Goal: Information Seeking & Learning: Learn about a topic

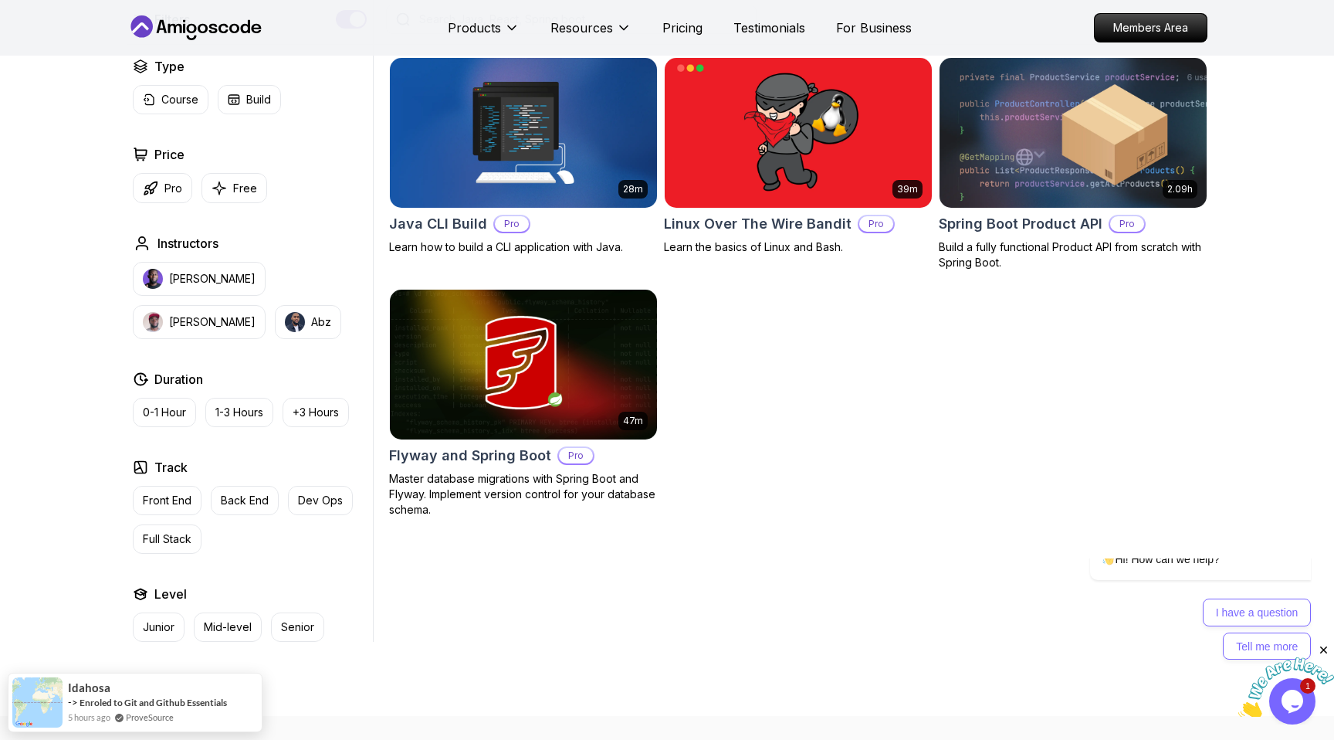
scroll to position [812, 0]
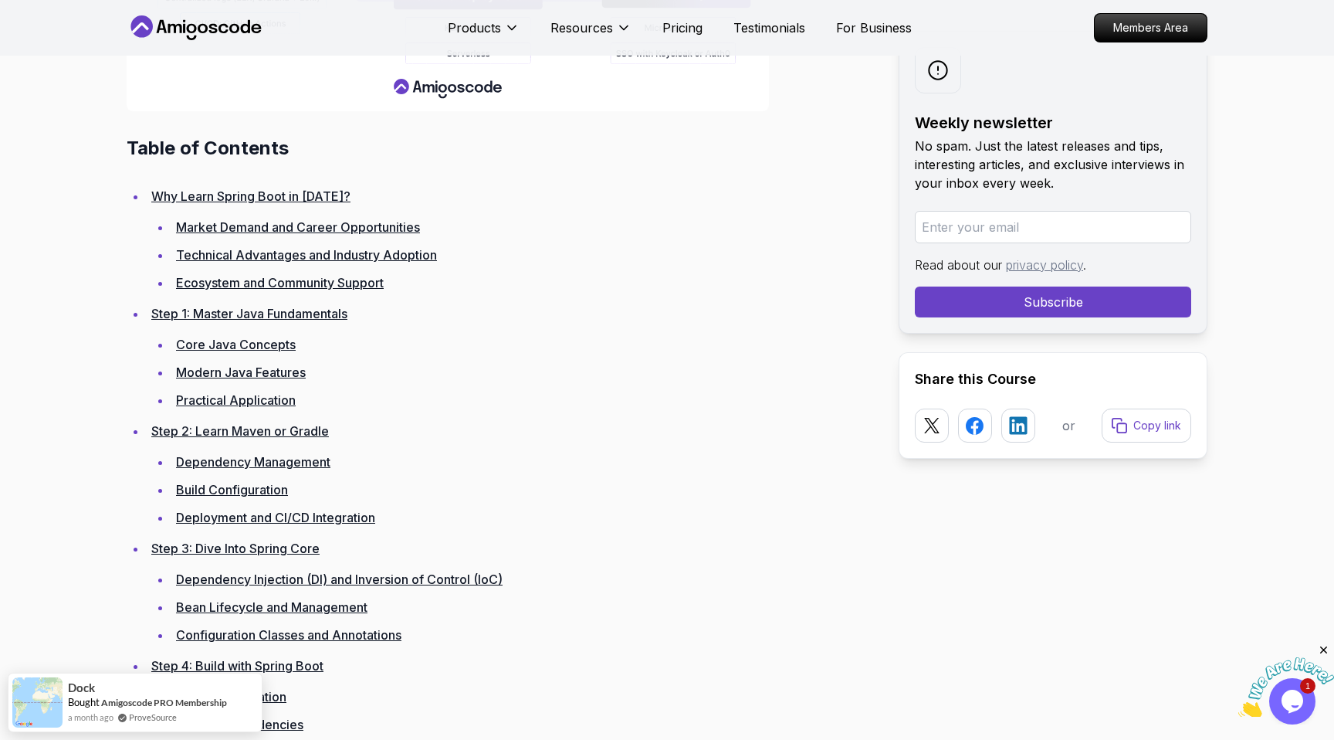
scroll to position [2260, 0]
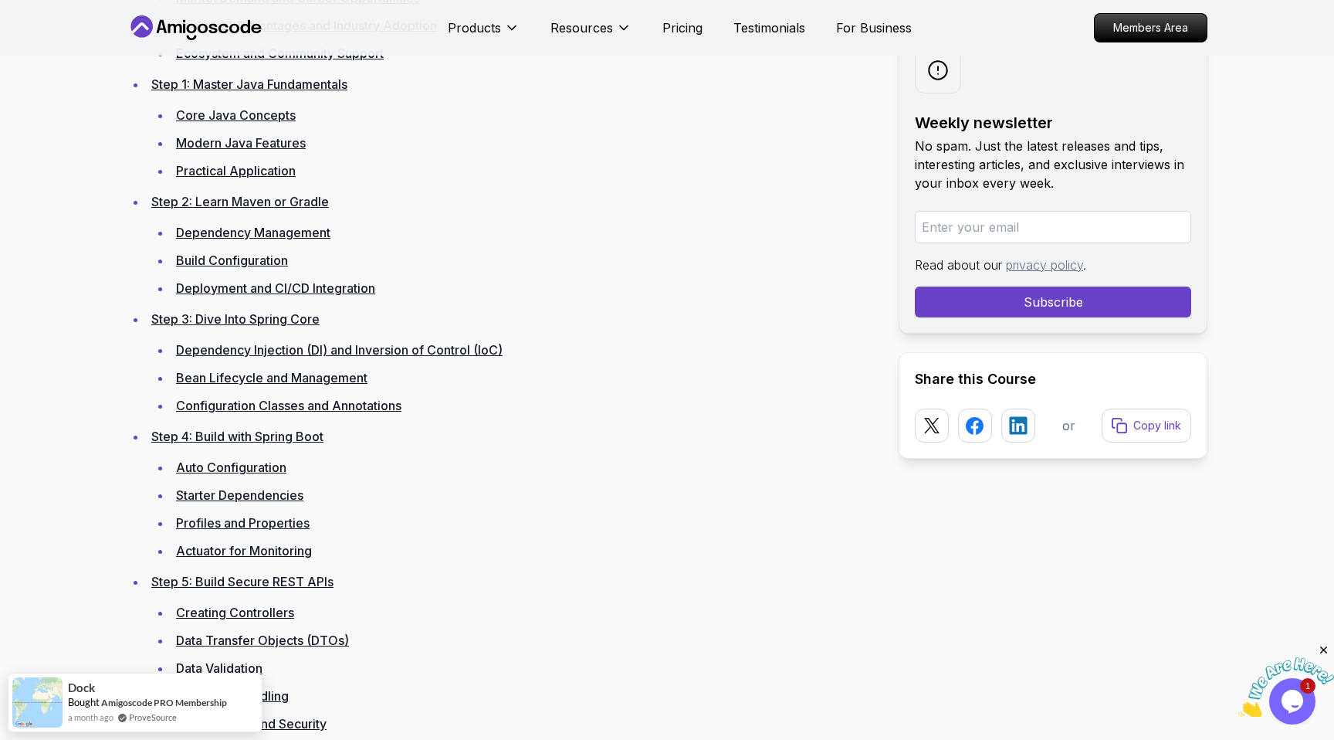
click at [195, 493] on link "Starter Dependencies" at bounding box center [239, 494] width 127 height 15
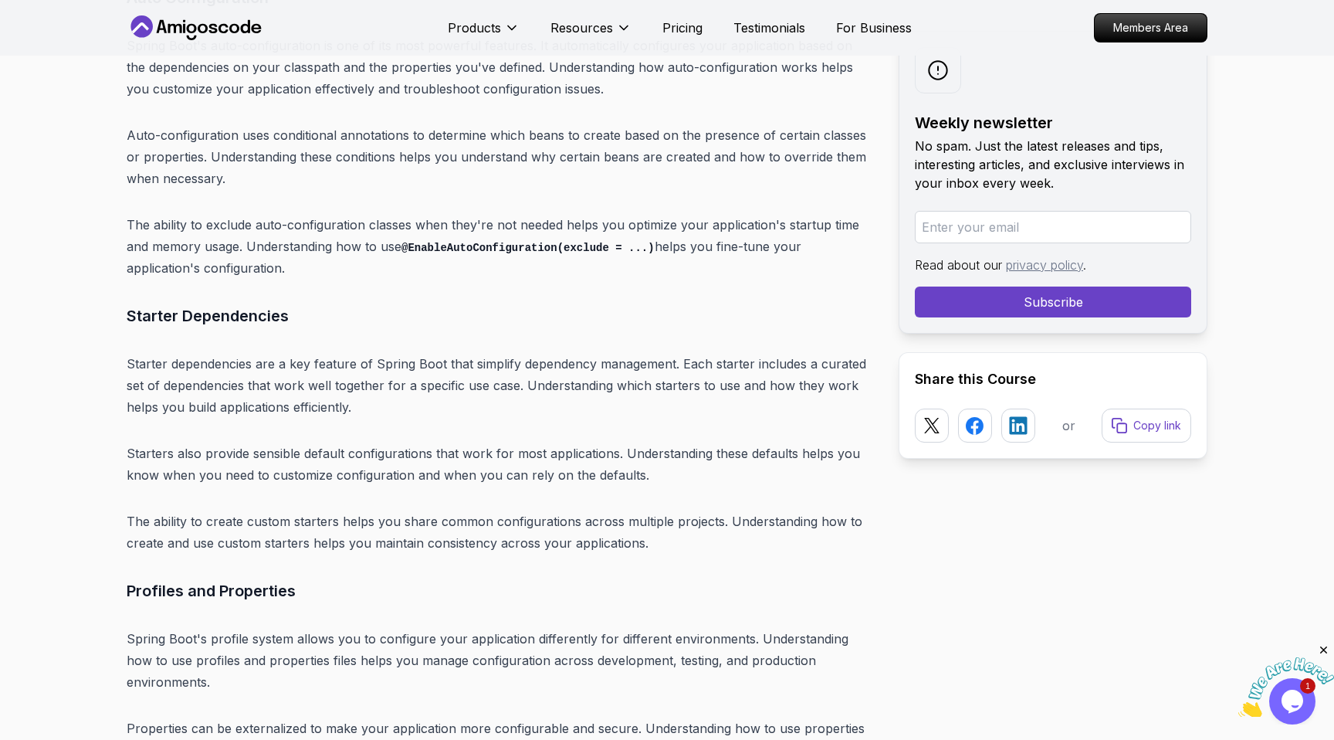
scroll to position [8599, 0]
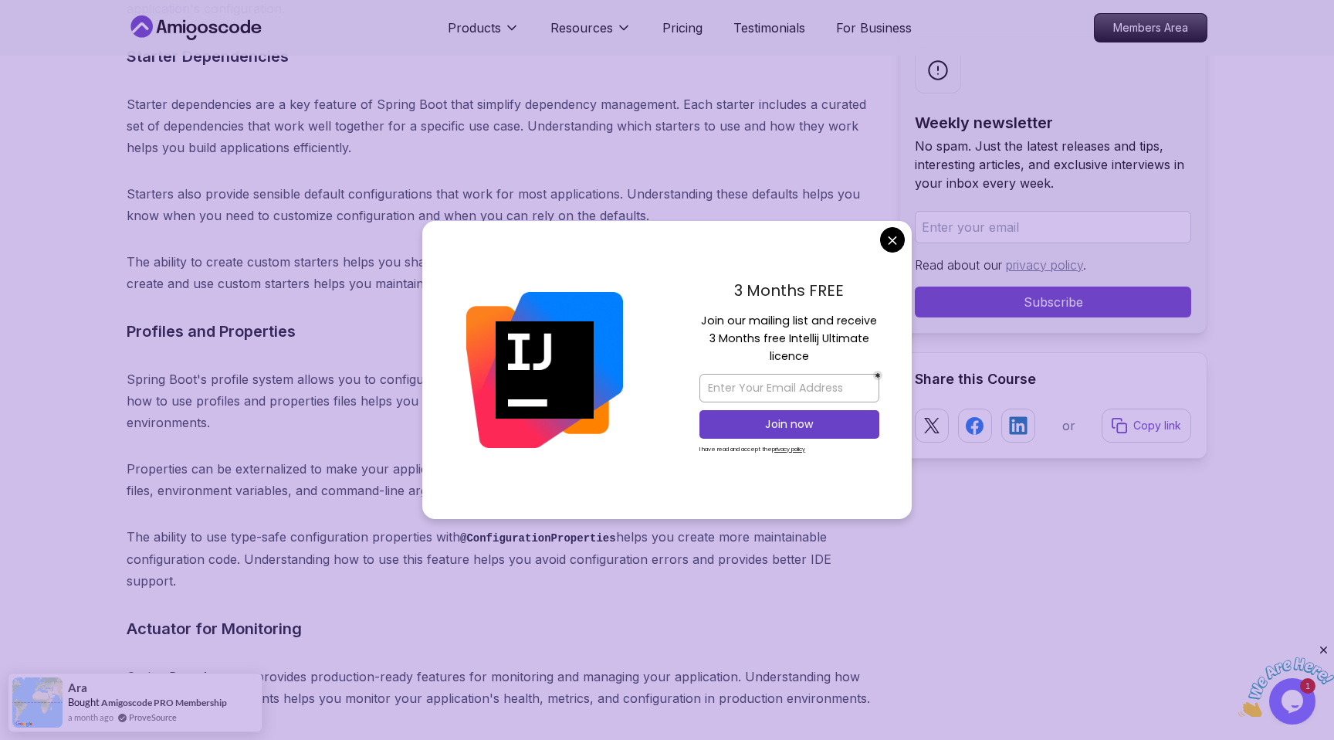
click at [242, 368] on p "Spring Boot's profile system allows you to configure your application different…" at bounding box center [500, 400] width 747 height 65
click at [687, 246] on div "3 Months FREE Join our mailing list and receive 3 Months free Intellij Ultimate…" at bounding box center [789, 370] width 245 height 298
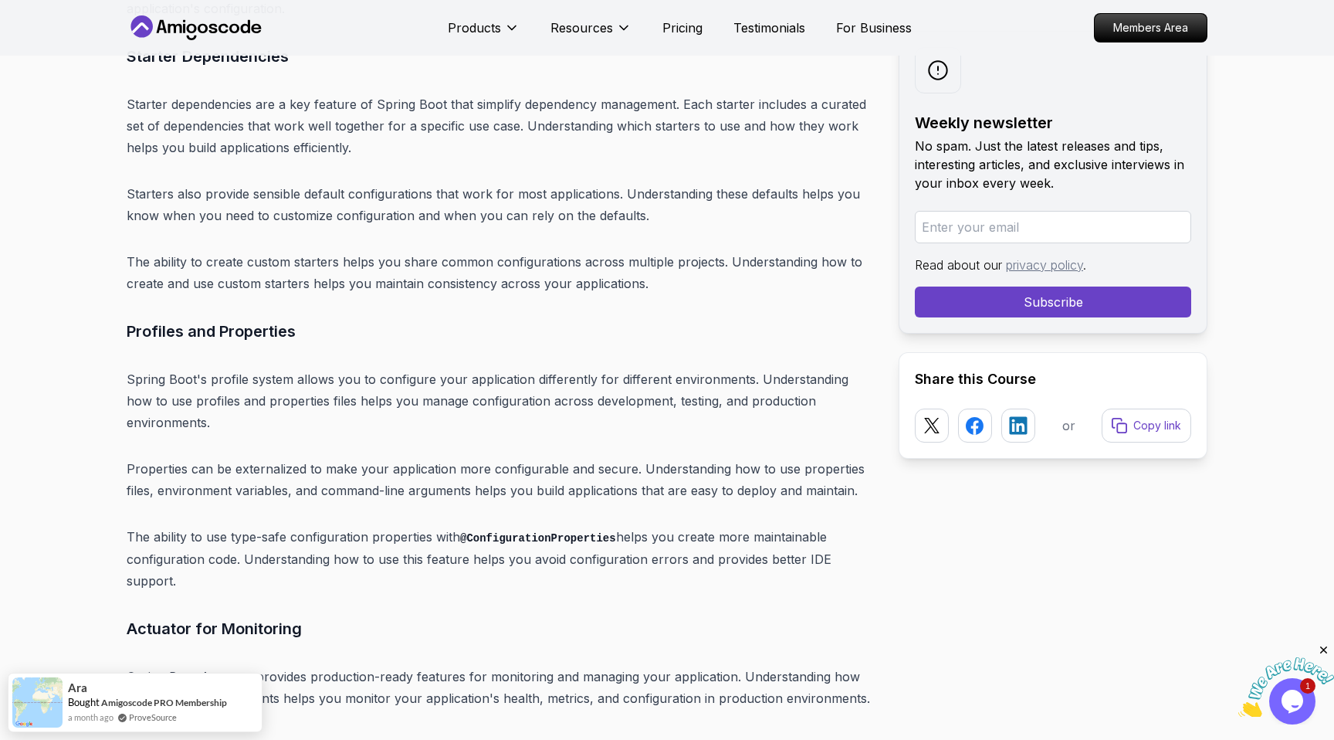
click at [1326, 650] on icon "Close" at bounding box center [1324, 650] width 14 height 14
click at [1294, 696] on icon "$i18n('chat', 'chat_widget')" at bounding box center [1293, 700] width 22 height 23
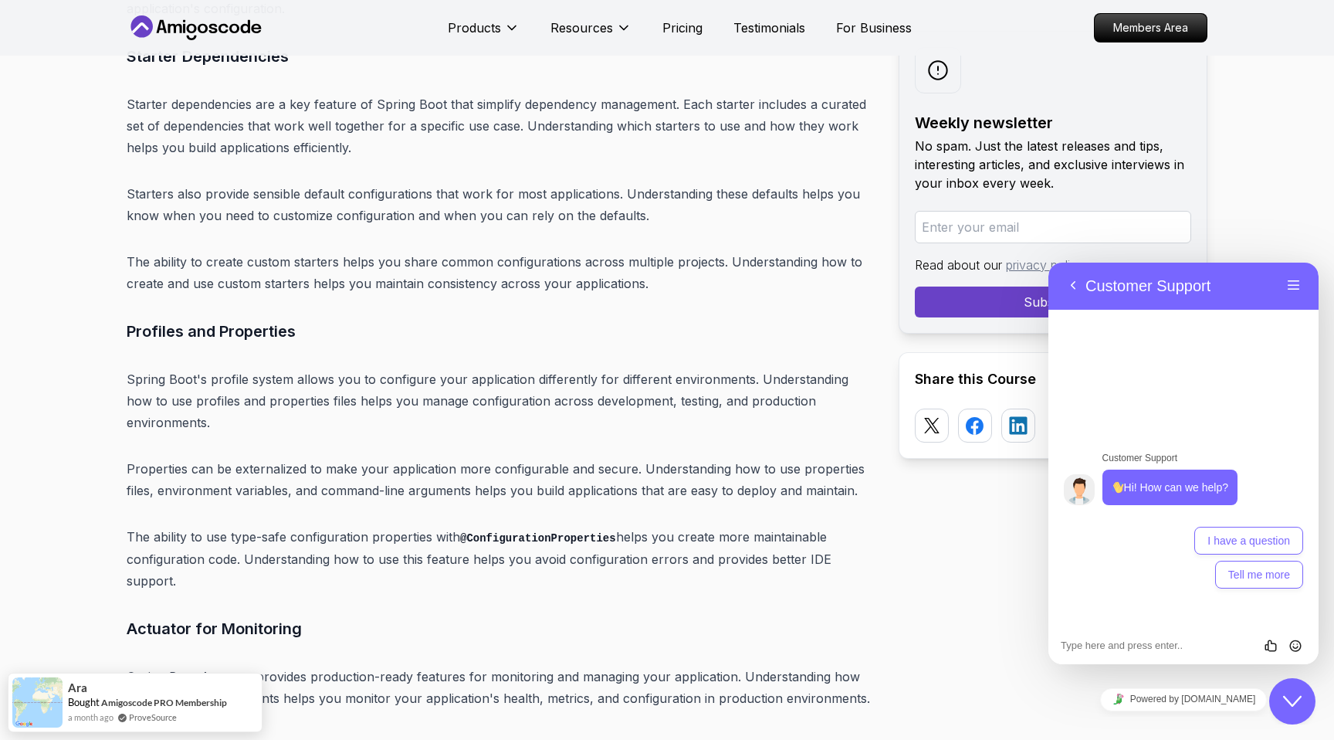
click at [1295, 696] on icon "Close Chat This icon closes the chat window." at bounding box center [1292, 701] width 19 height 19
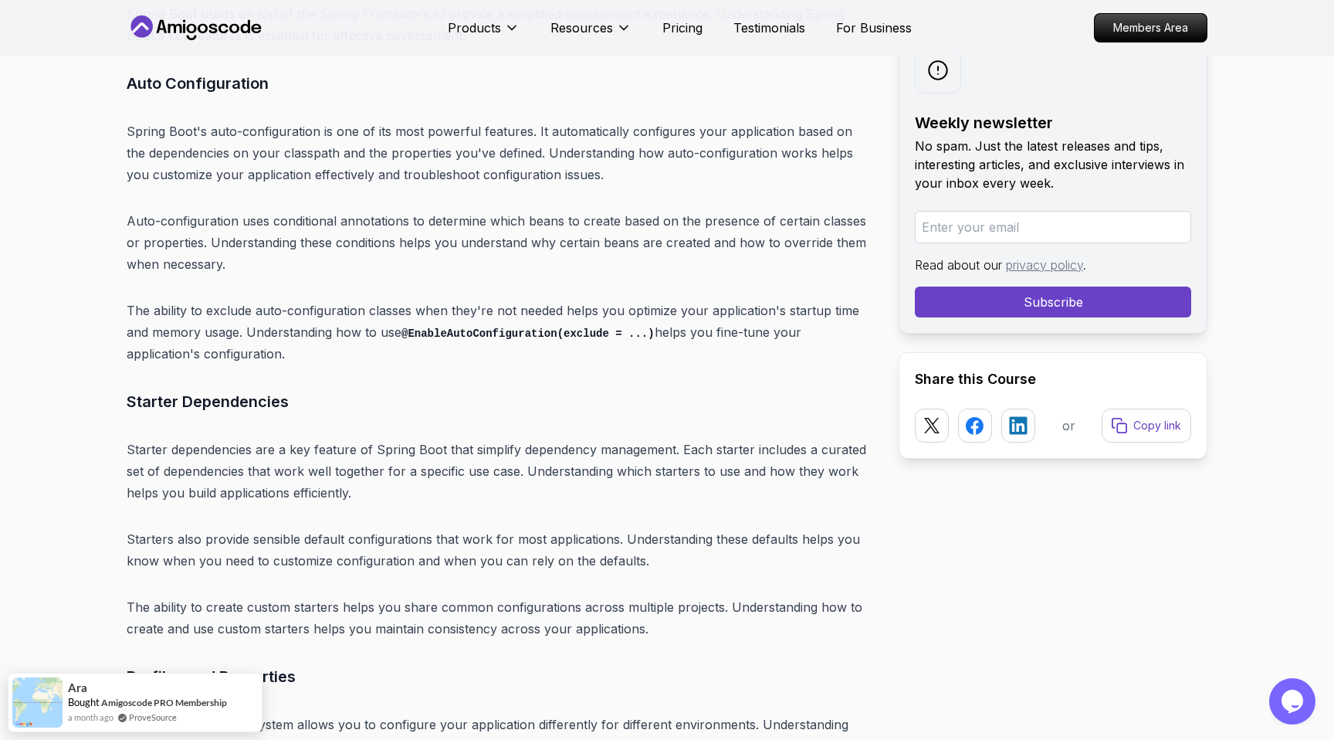
scroll to position [8441, 0]
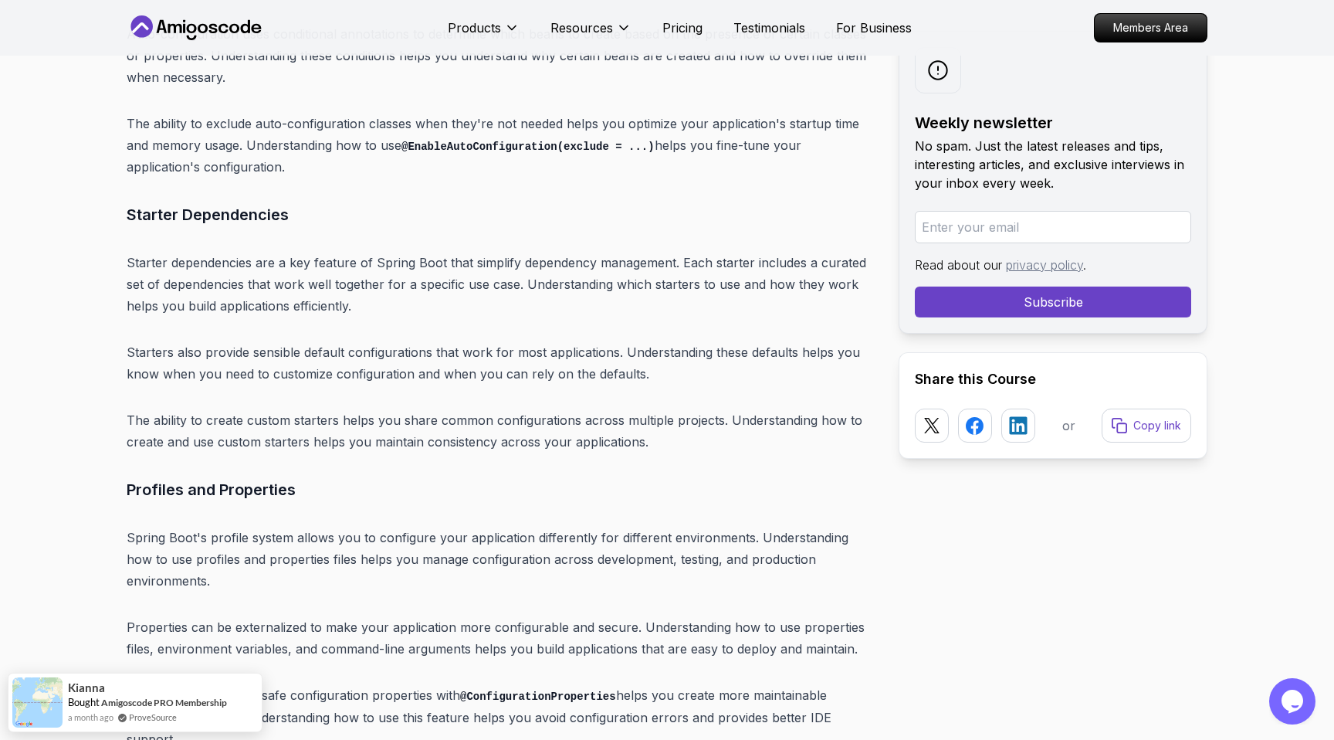
click at [923, 82] on div at bounding box center [938, 70] width 46 height 46
click at [933, 72] on icon at bounding box center [938, 70] width 20 height 20
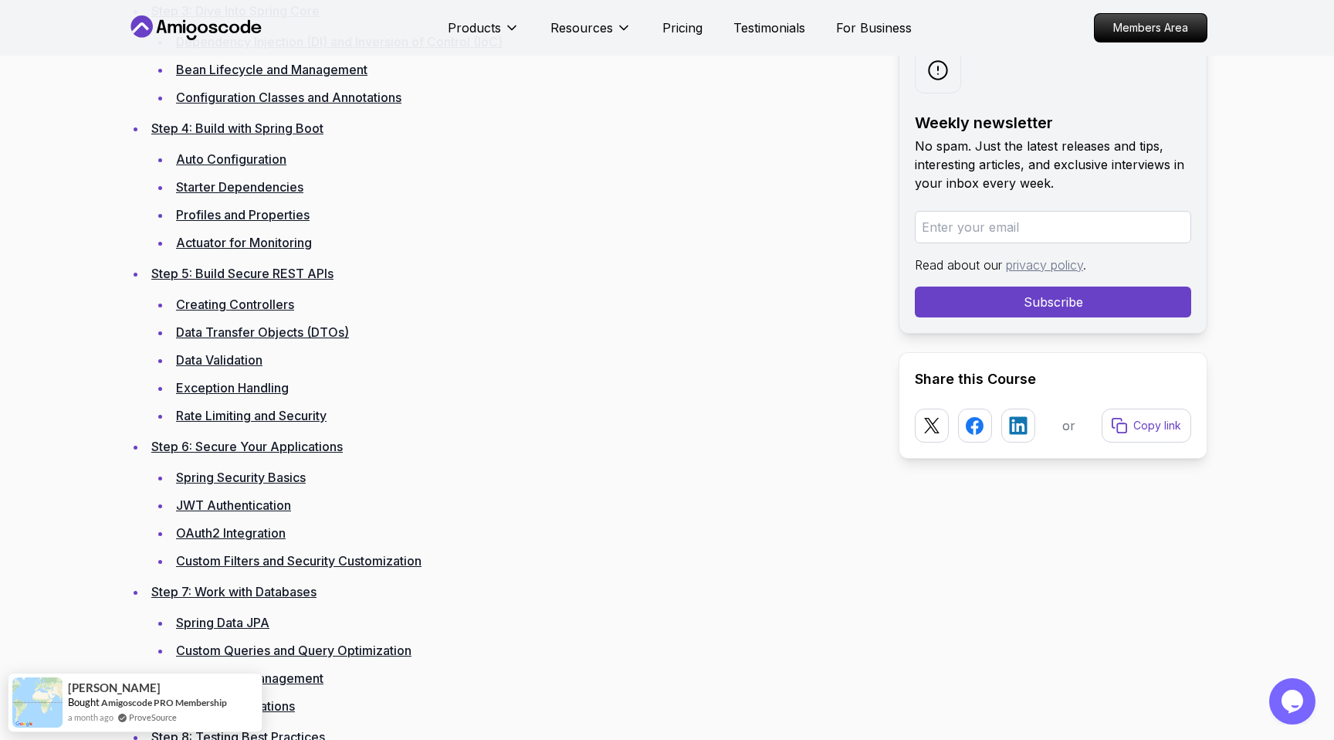
scroll to position [2497, 0]
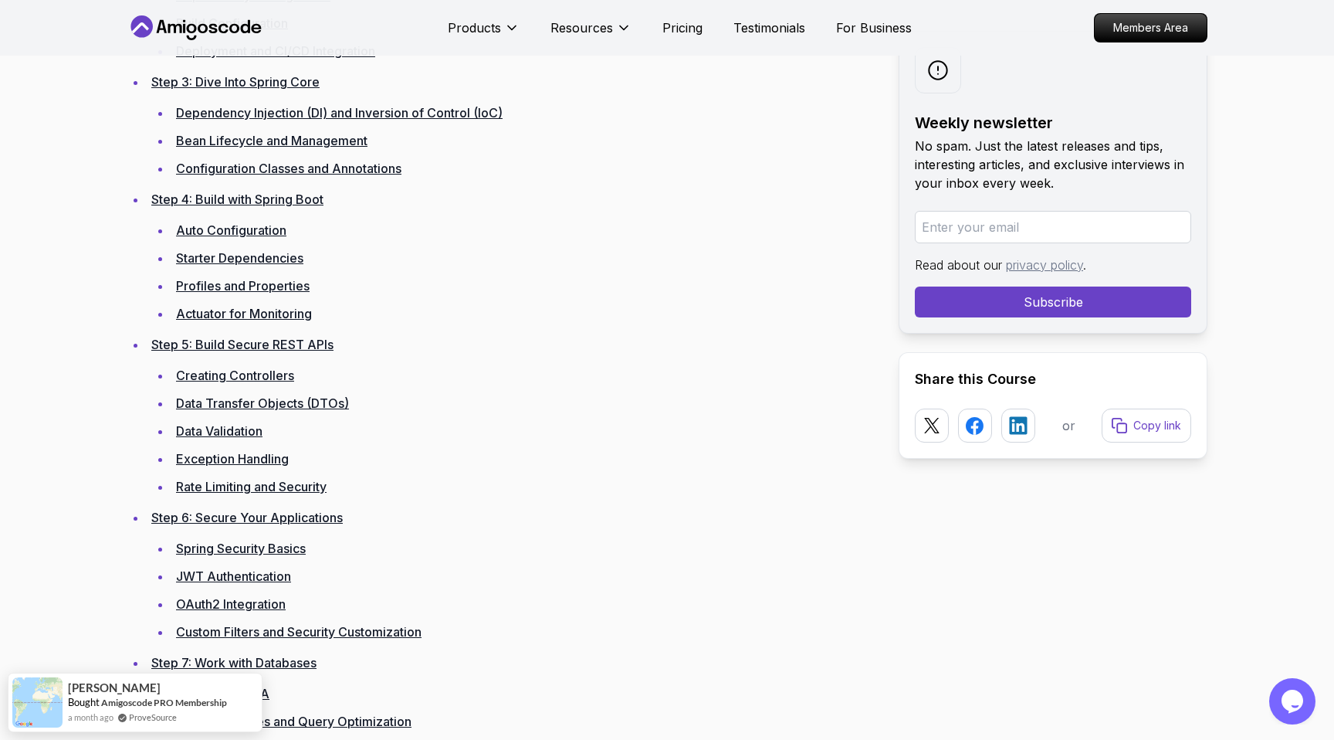
click at [227, 252] on link "Starter Dependencies" at bounding box center [239, 257] width 127 height 15
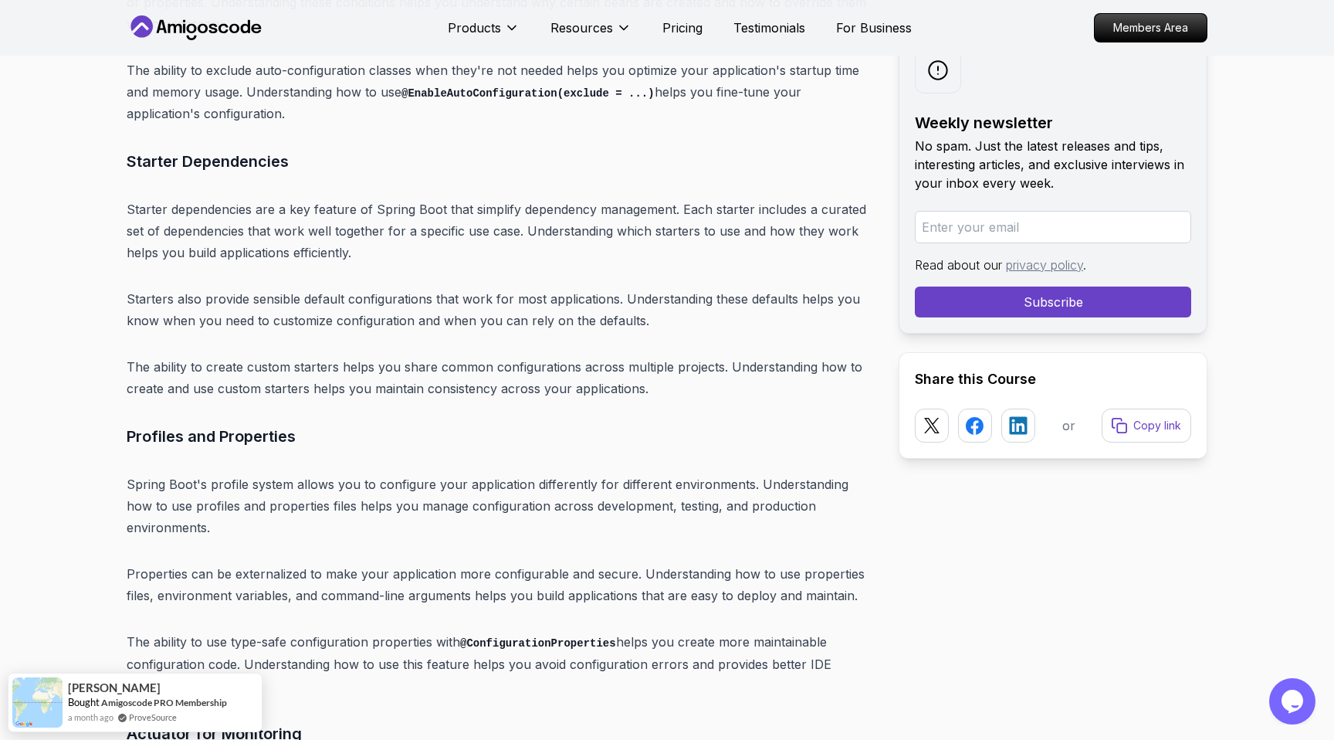
scroll to position [8460, 0]
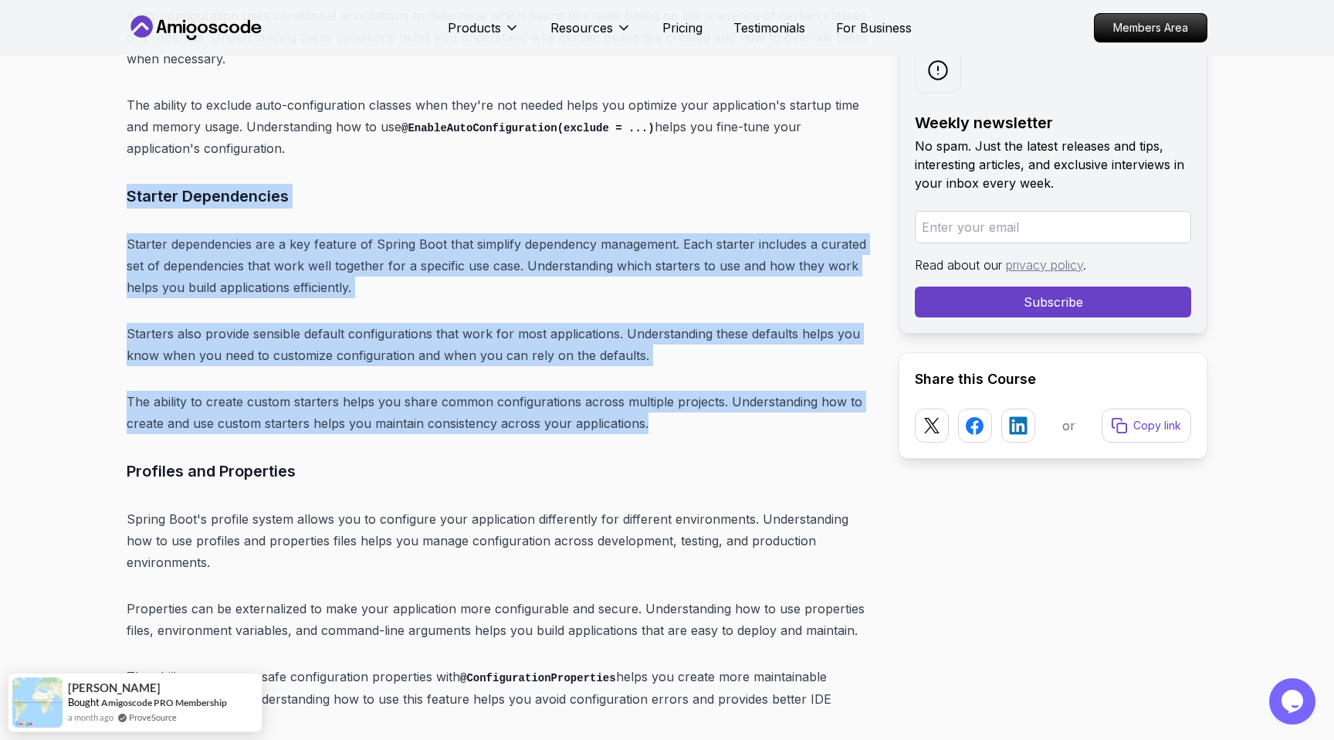
drag, startPoint x: 124, startPoint y: 147, endPoint x: 681, endPoint y: 381, distance: 604.2
copy div "Starter Dependencies Starter dependencies are a key feature of Spring Boot that…"
click at [681, 391] on p "The ability to create custom starters helps you share common configurations acr…" at bounding box center [500, 412] width 747 height 43
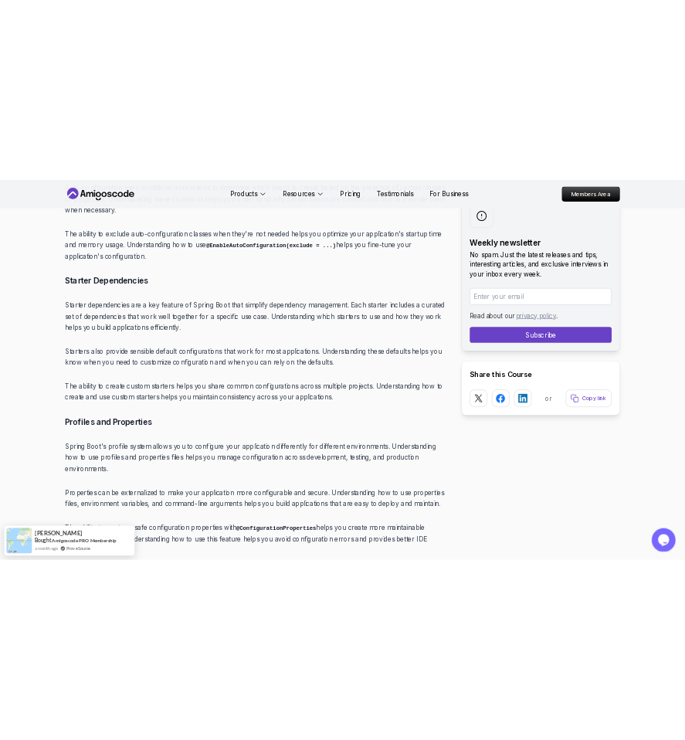
scroll to position [9019, 0]
